Goal: Information Seeking & Learning: Understand process/instructions

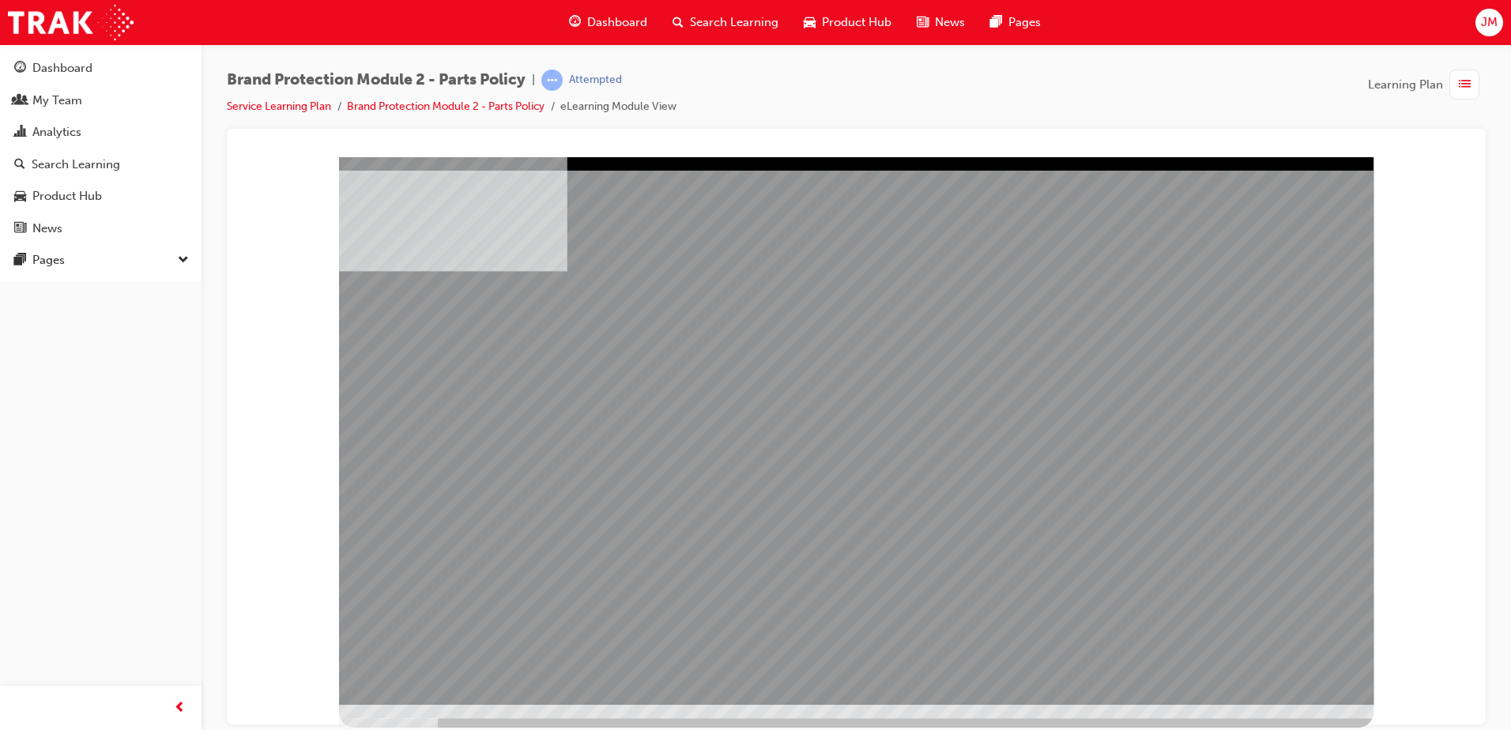
click at [939, 114] on div "Brand Protection Module 2 - Parts Policy | Attempted Service Learning Plan Bran…" at bounding box center [856, 99] width 1259 height 59
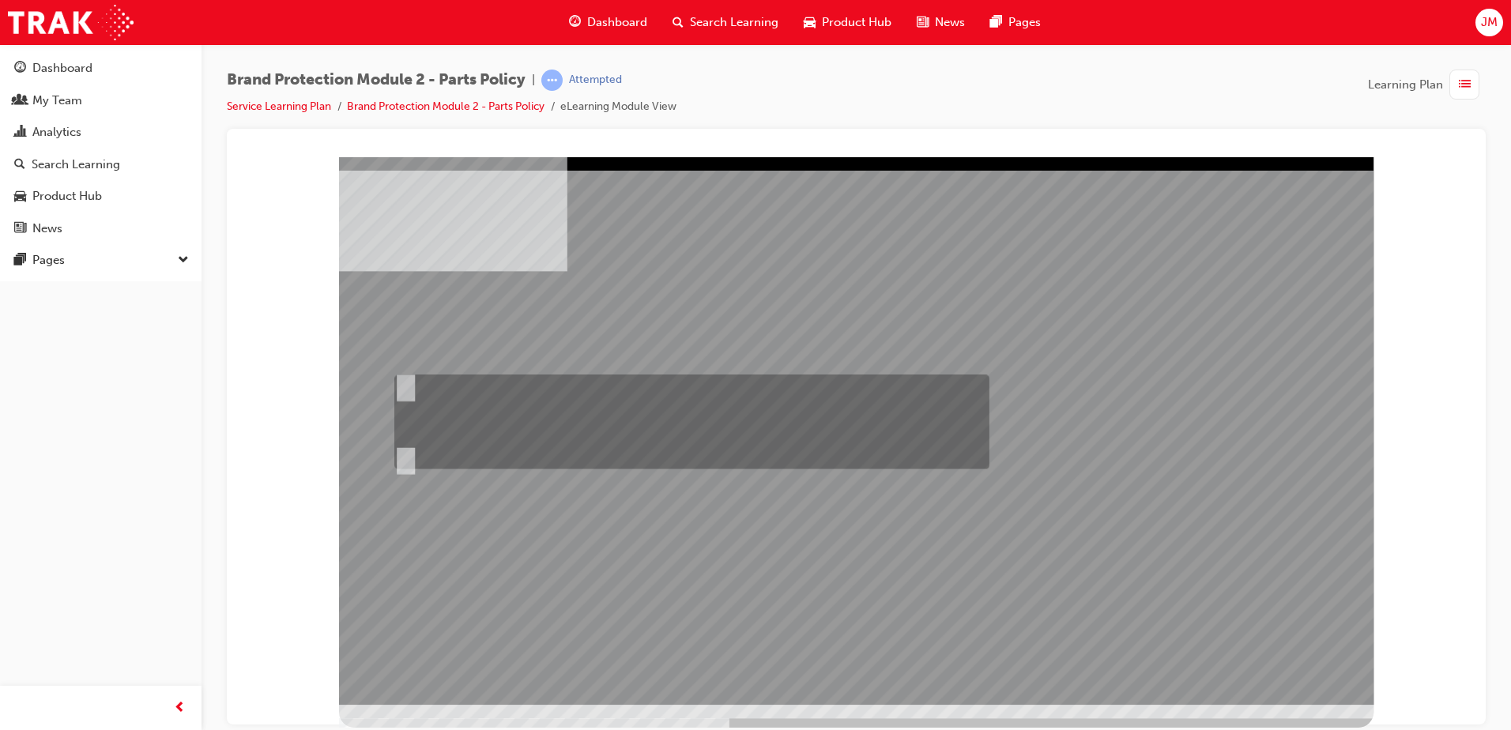
radio input "true"
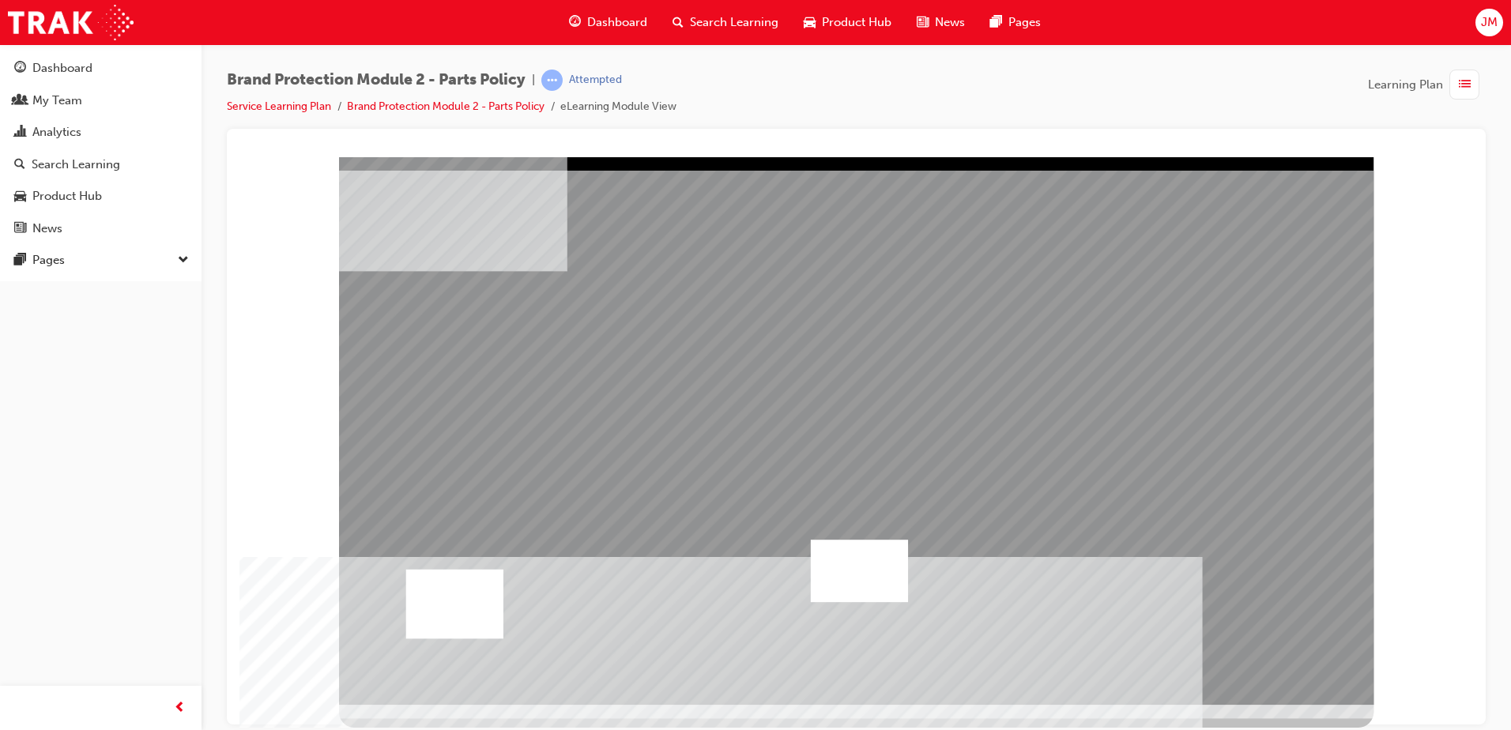
click at [462, 600] on div at bounding box center [454, 604] width 97 height 70
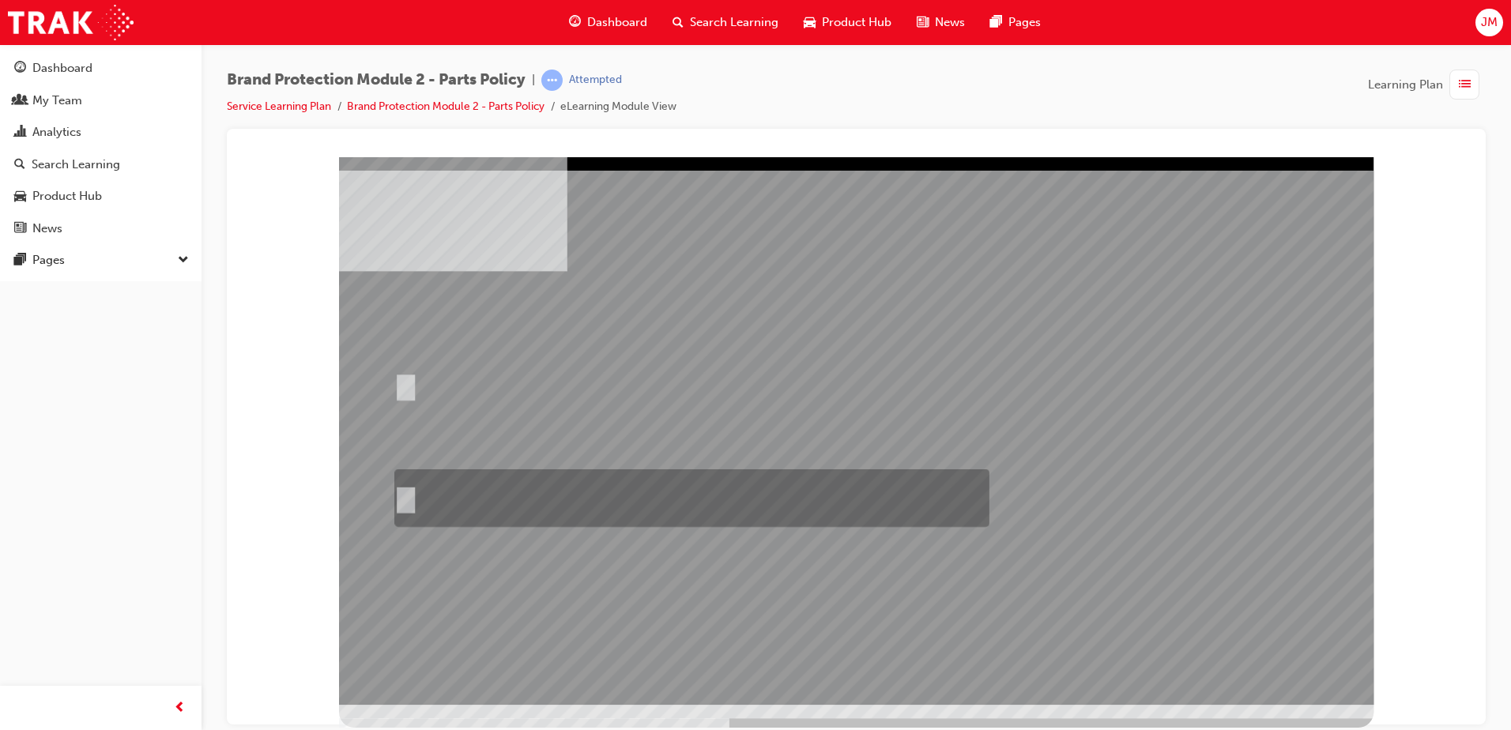
radio input "true"
